Goal: Entertainment & Leisure: Consume media (video, audio)

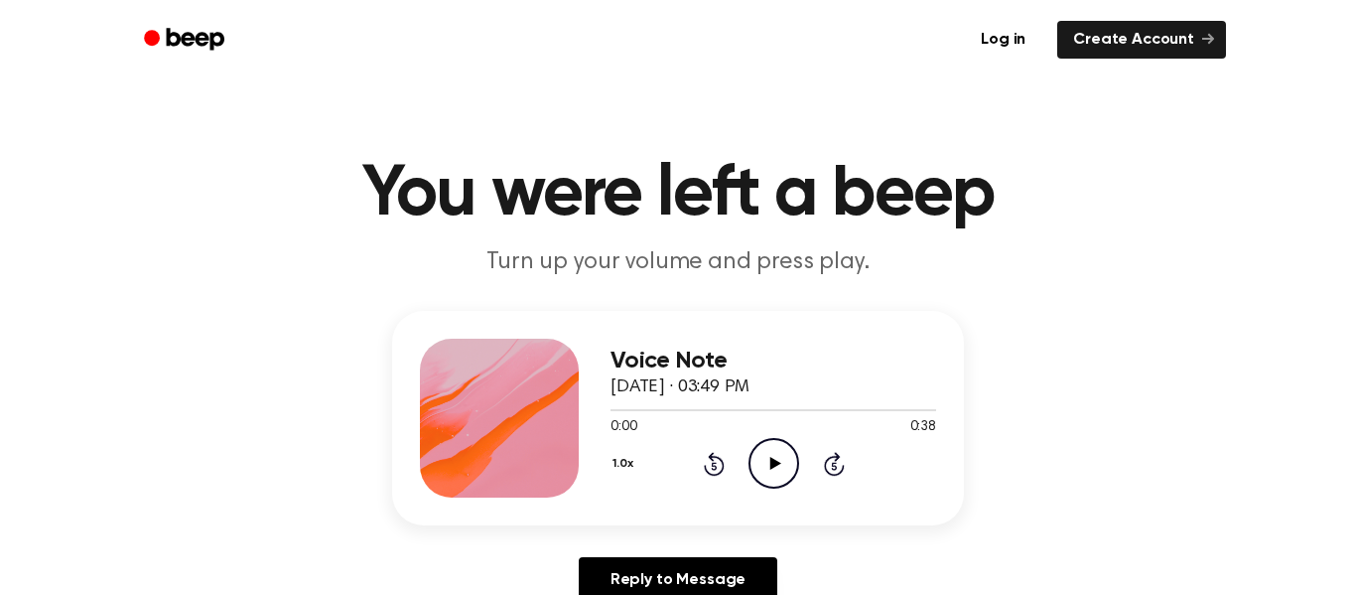
click at [769, 456] on icon "Play Audio" at bounding box center [774, 463] width 51 height 51
click at [775, 475] on icon "Play Audio" at bounding box center [774, 463] width 51 height 51
click at [765, 467] on icon "Play Audio" at bounding box center [774, 463] width 51 height 51
click at [775, 448] on icon "Play Audio" at bounding box center [774, 463] width 51 height 51
click at [774, 480] on icon "Play Audio" at bounding box center [774, 463] width 51 height 51
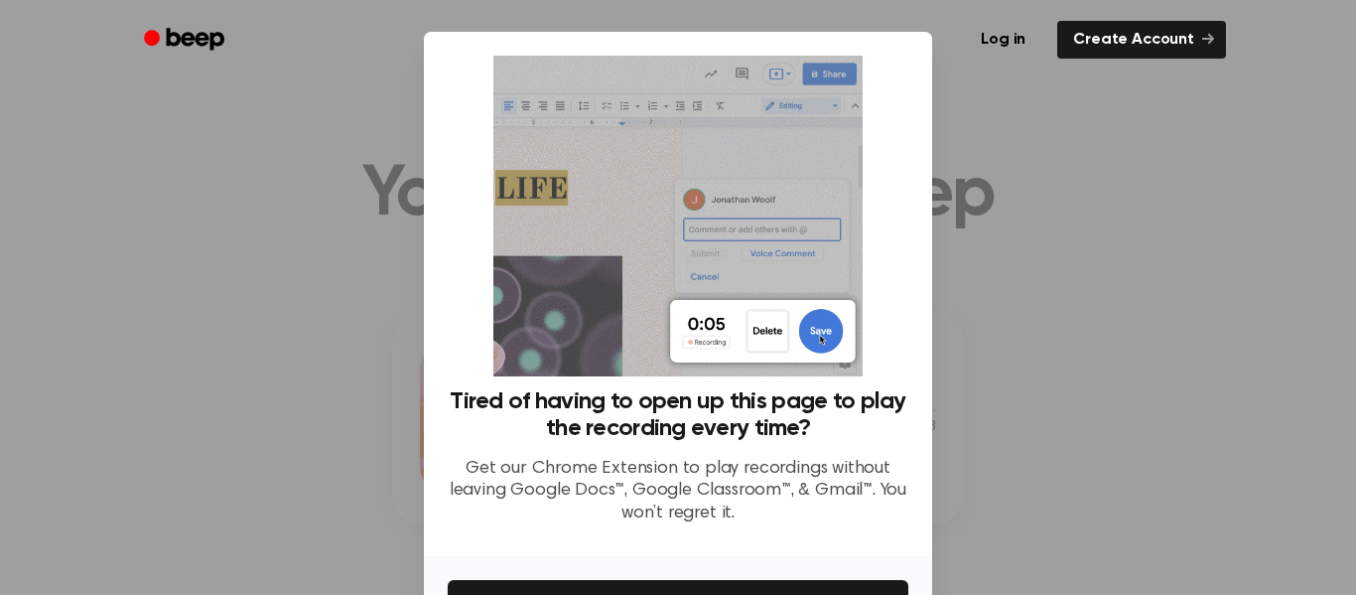
click at [1053, 160] on div at bounding box center [678, 297] width 1356 height 595
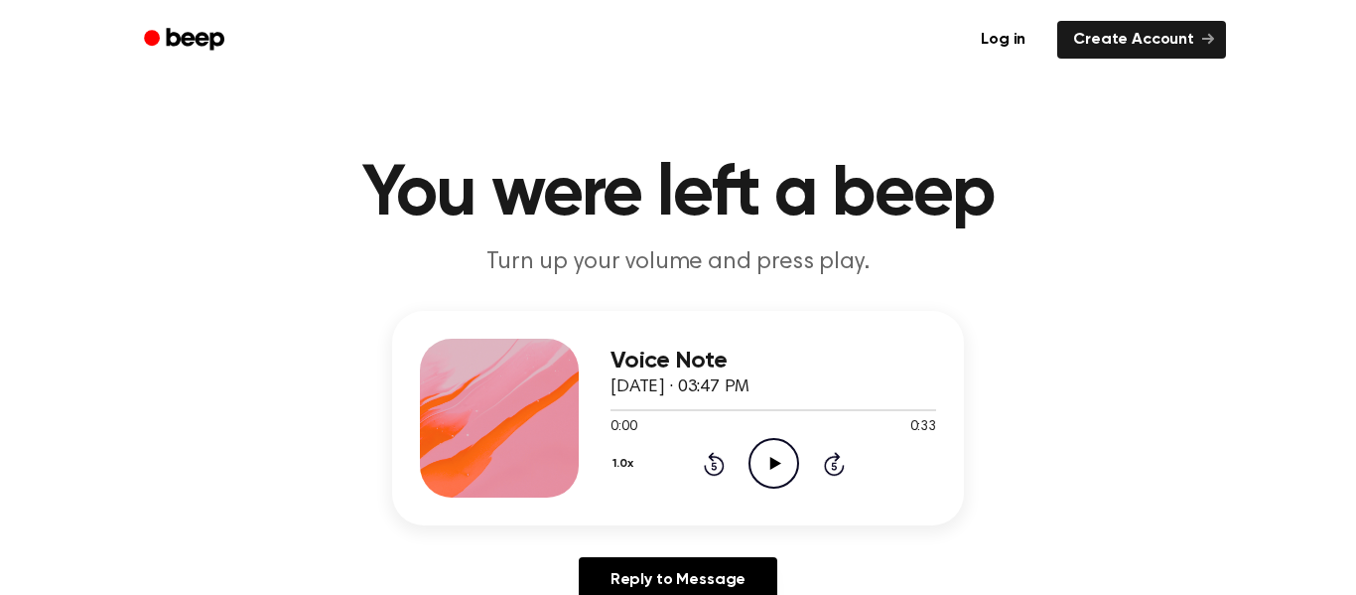
click at [770, 474] on icon "Play Audio" at bounding box center [774, 463] width 51 height 51
click at [768, 458] on icon "Play Audio" at bounding box center [774, 463] width 51 height 51
